Goal: Information Seeking & Learning: Learn about a topic

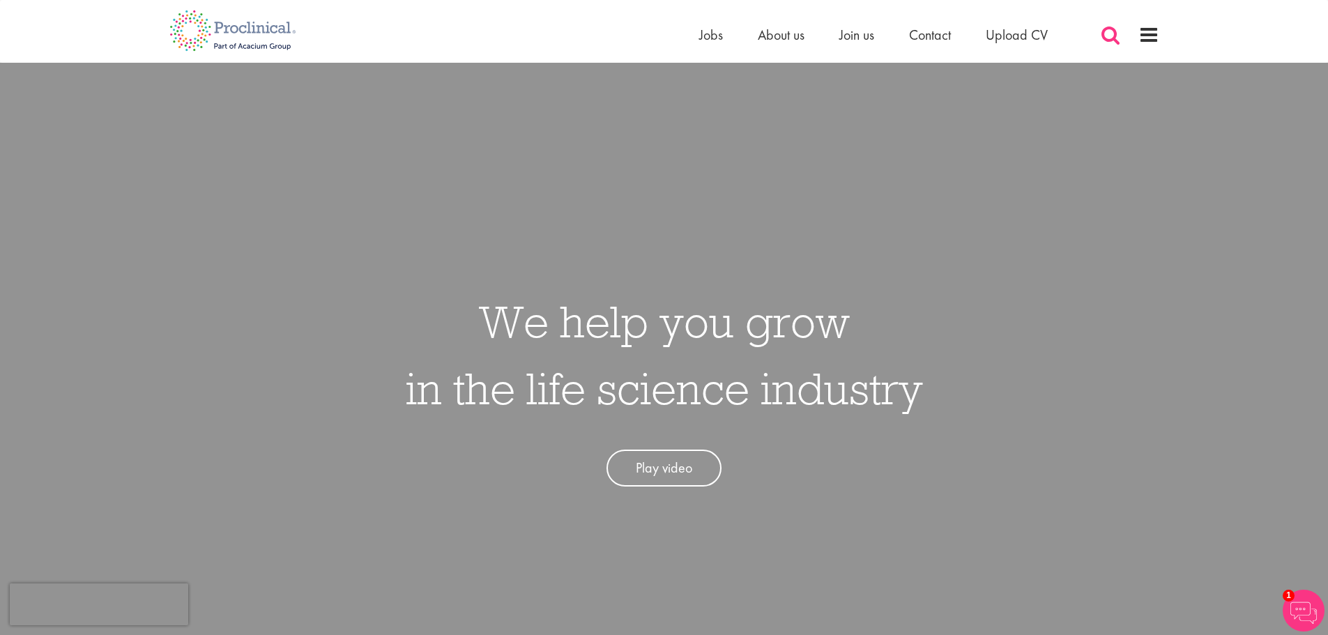
click at [1118, 38] on span at bounding box center [1110, 34] width 21 height 21
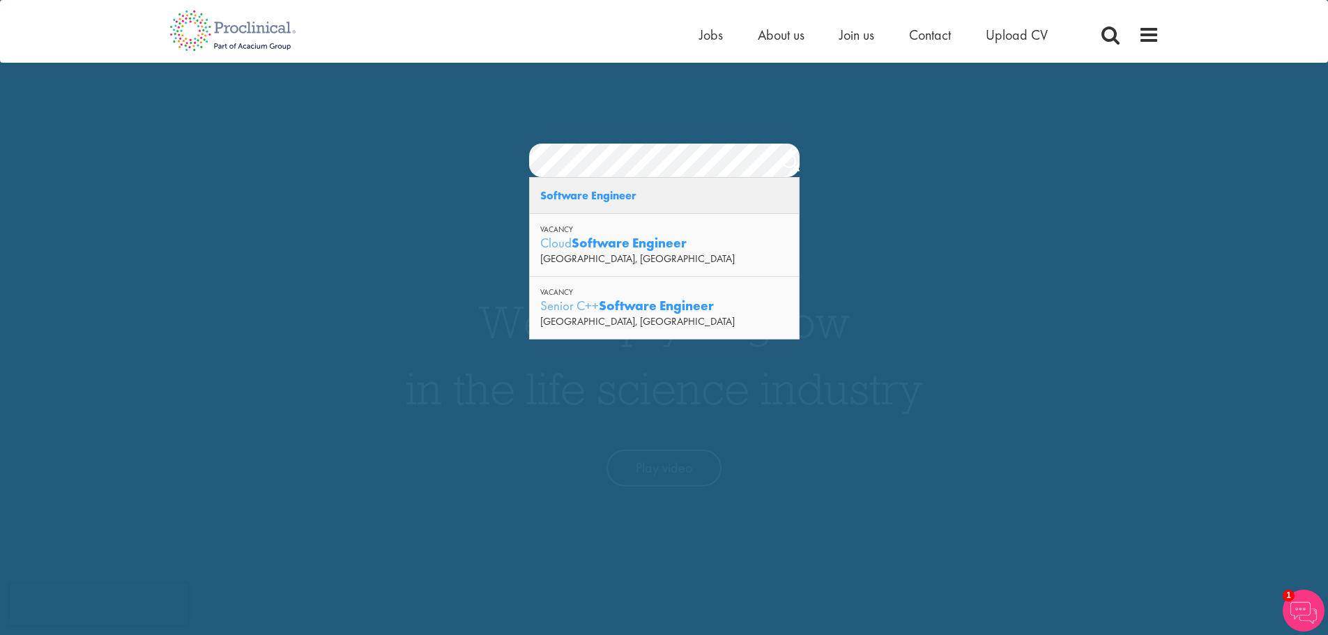
click at [601, 206] on div "Software Engineer" at bounding box center [664, 196] width 269 height 36
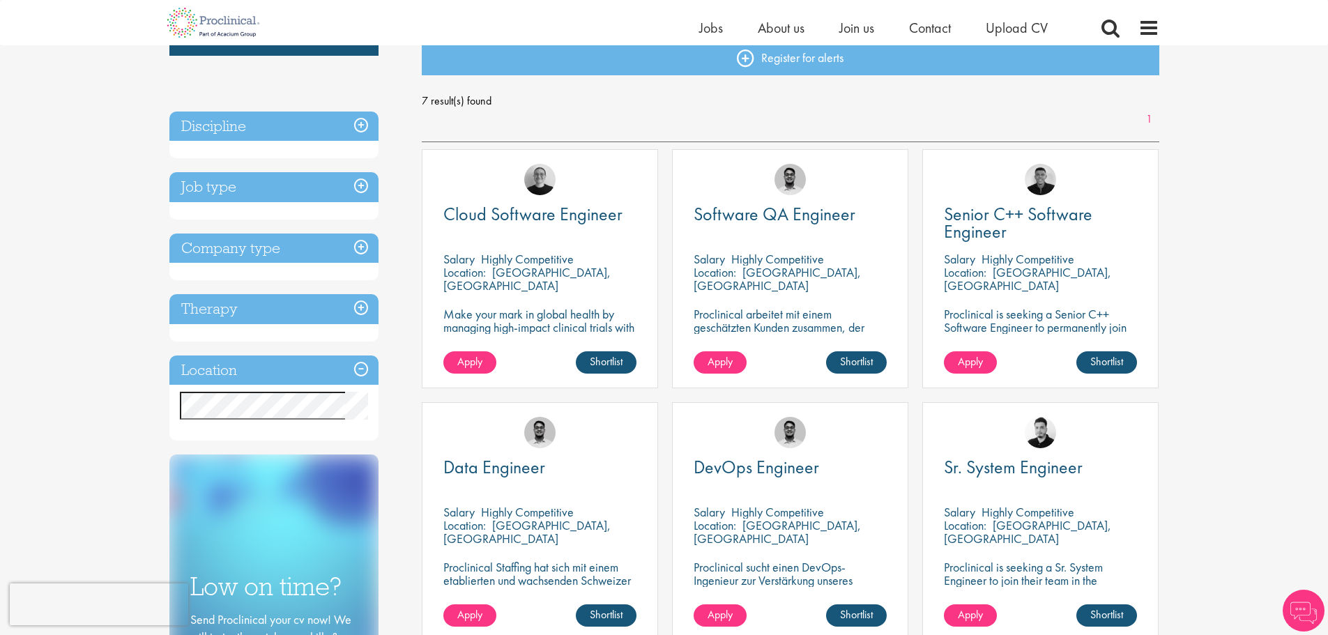
scroll to position [279, 0]
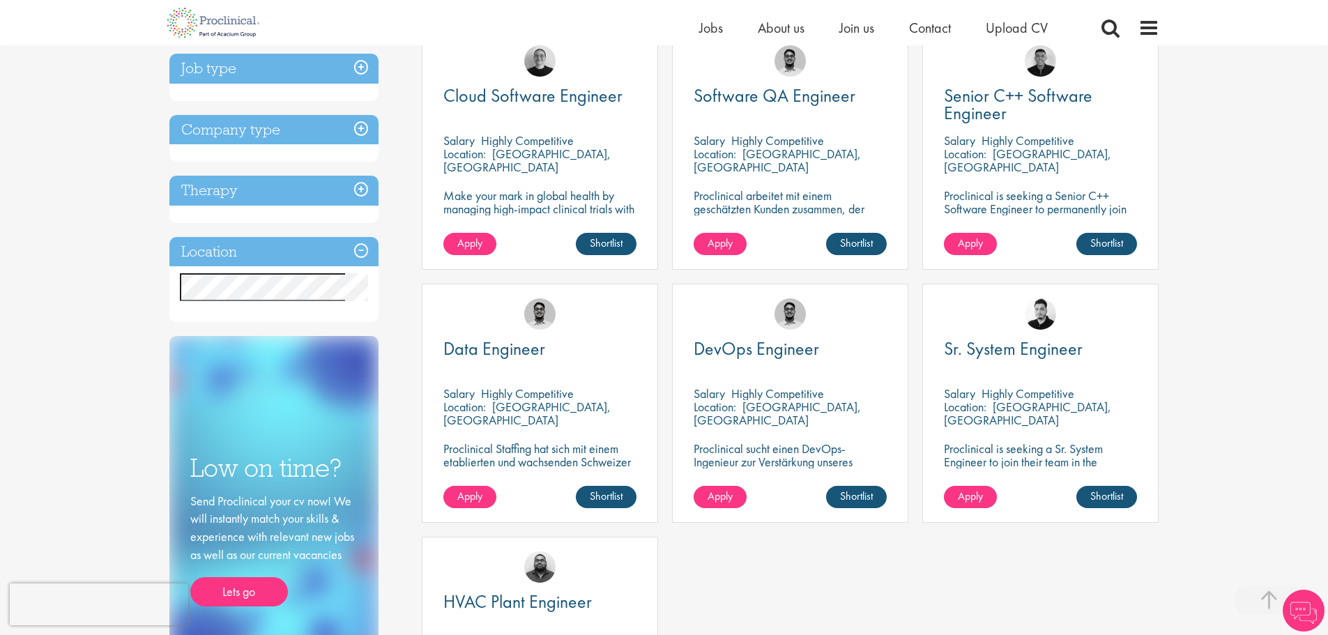
click at [845, 137] on div "Salary Highly Competitive" at bounding box center [790, 140] width 193 height 13
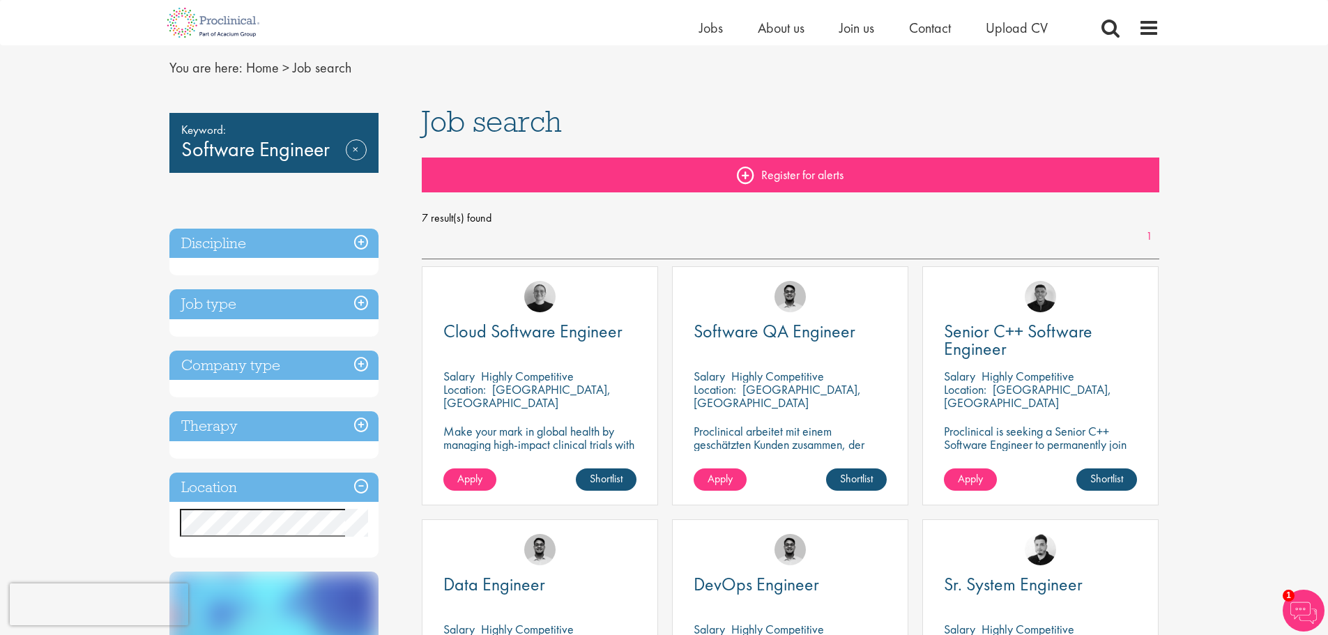
scroll to position [0, 0]
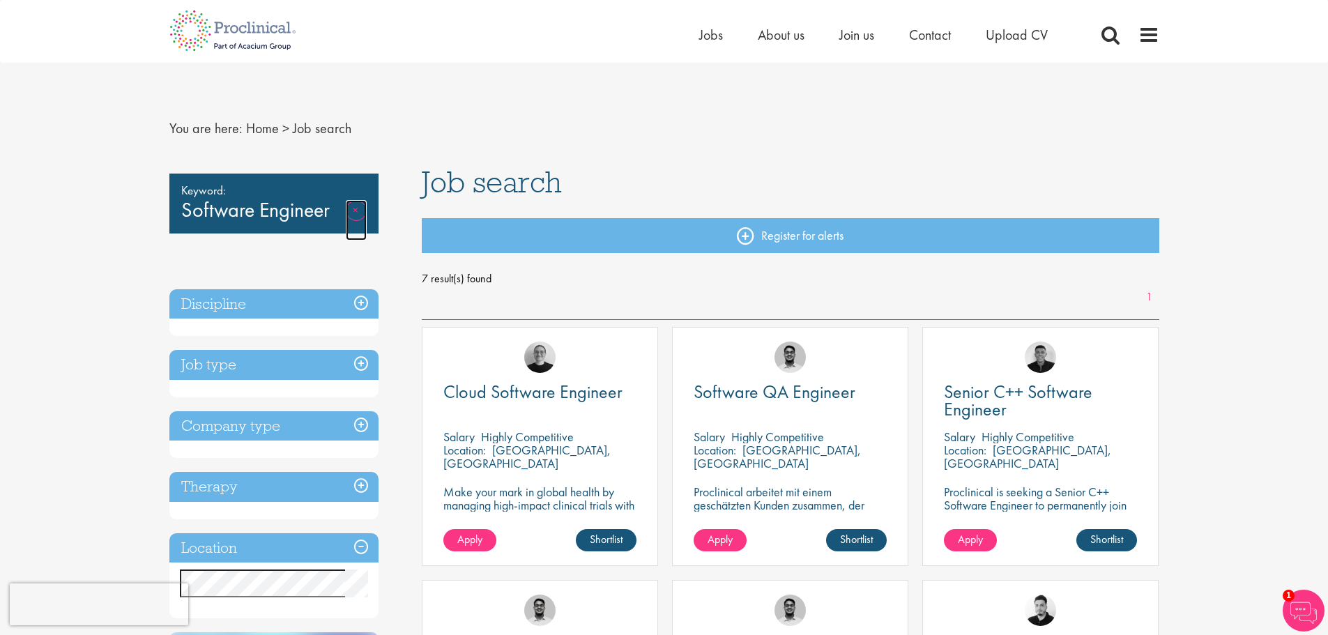
click at [346, 208] on link "Remove" at bounding box center [356, 220] width 21 height 40
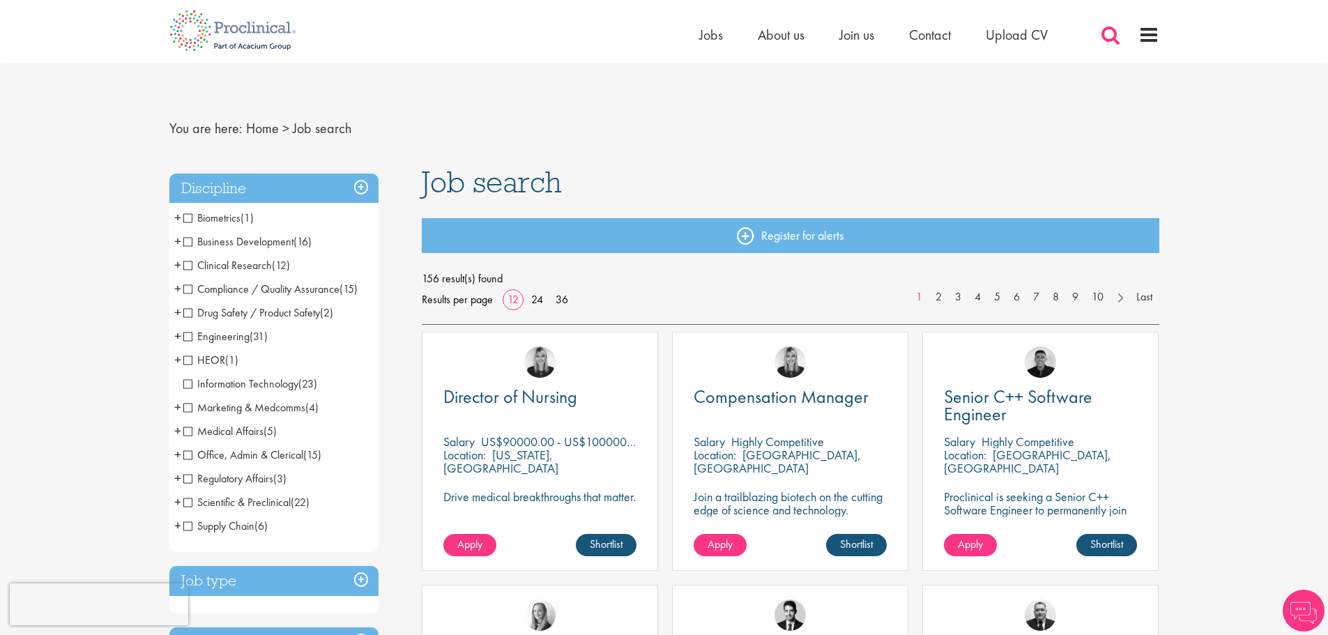
click at [1118, 29] on span at bounding box center [1110, 34] width 21 height 21
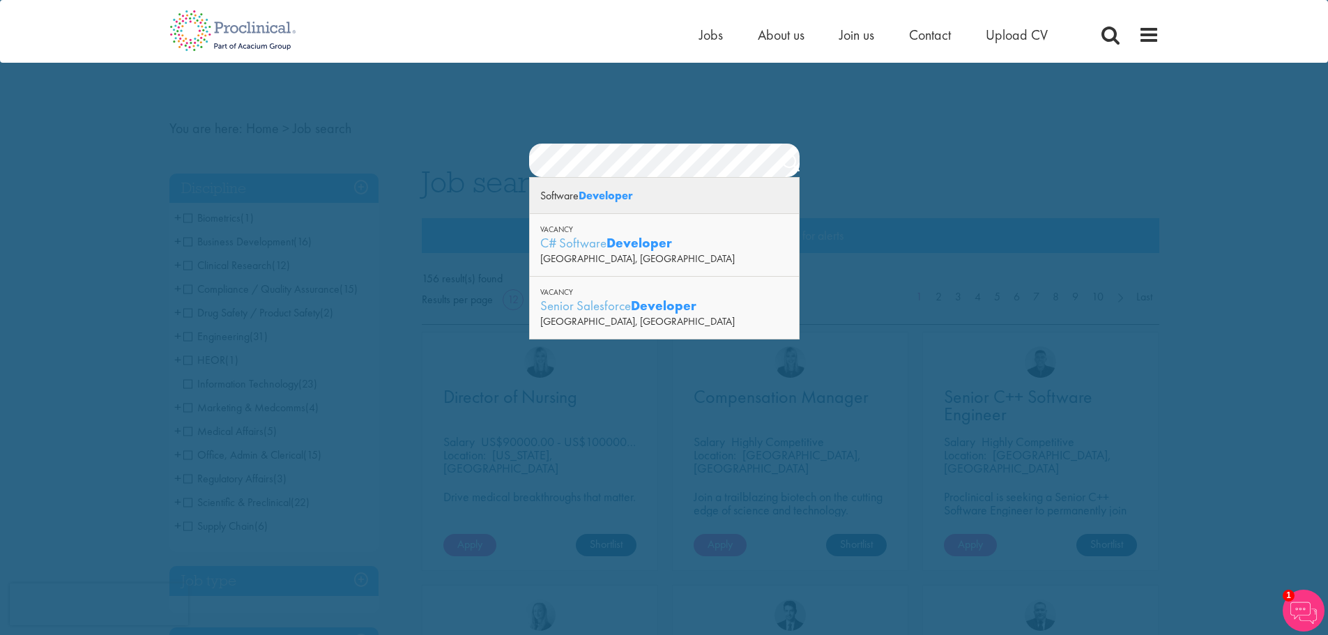
click at [612, 192] on strong "Developer" at bounding box center [606, 195] width 54 height 15
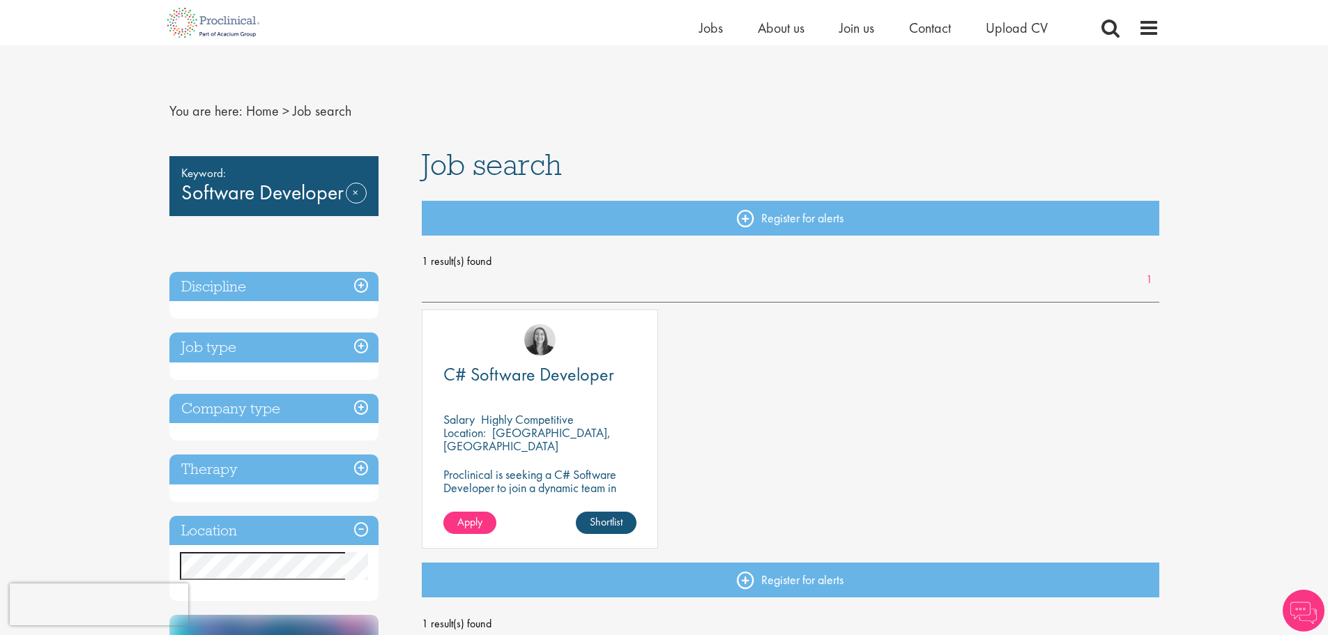
scroll to position [279, 0]
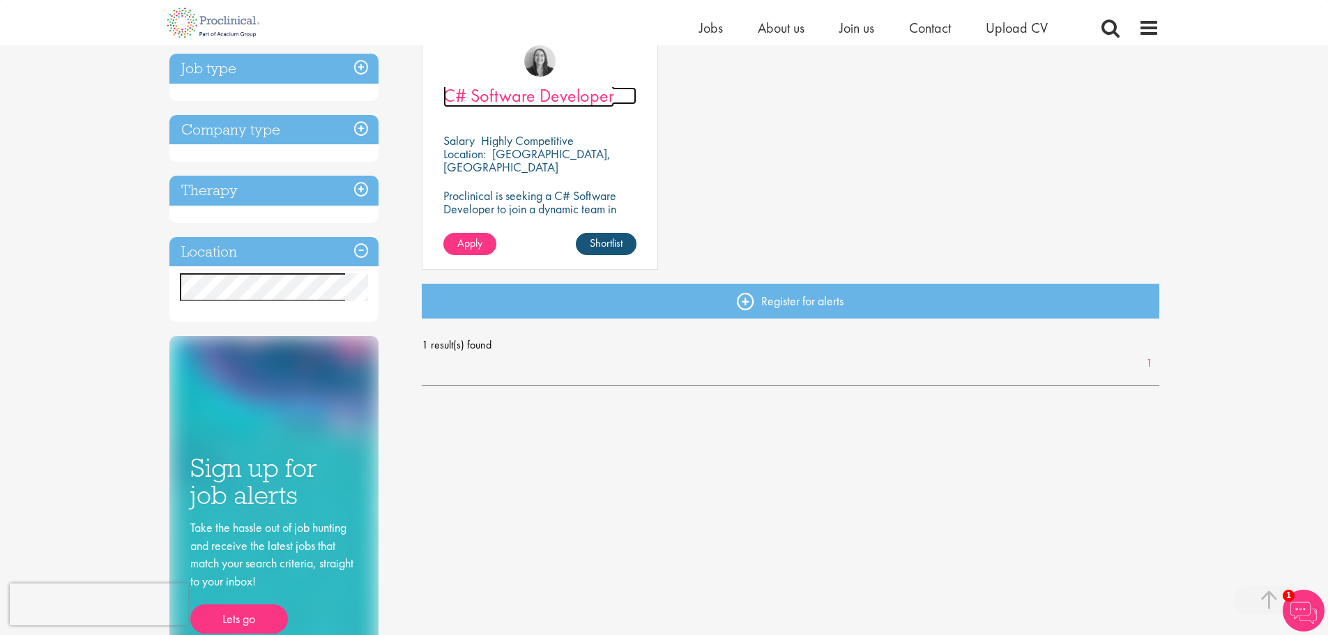
click at [536, 93] on span "C# Software Developer" at bounding box center [528, 96] width 171 height 24
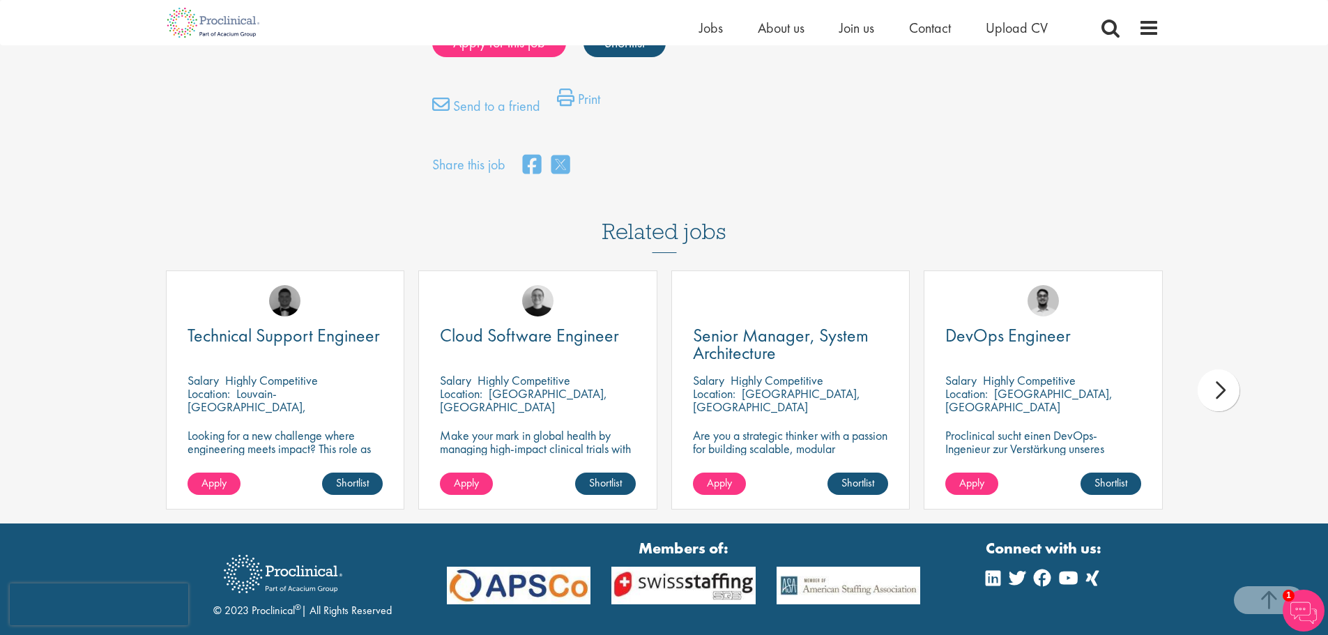
scroll to position [1042, 0]
